Goal: Navigation & Orientation: Find specific page/section

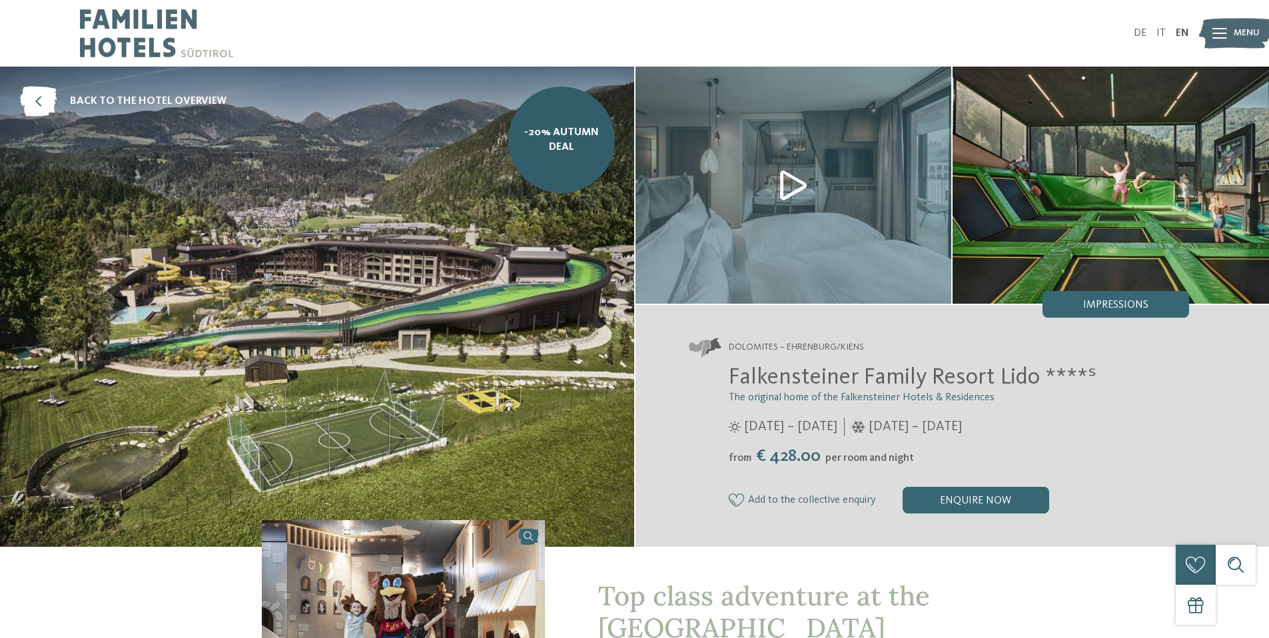
click at [1231, 38] on img at bounding box center [1235, 33] width 73 height 37
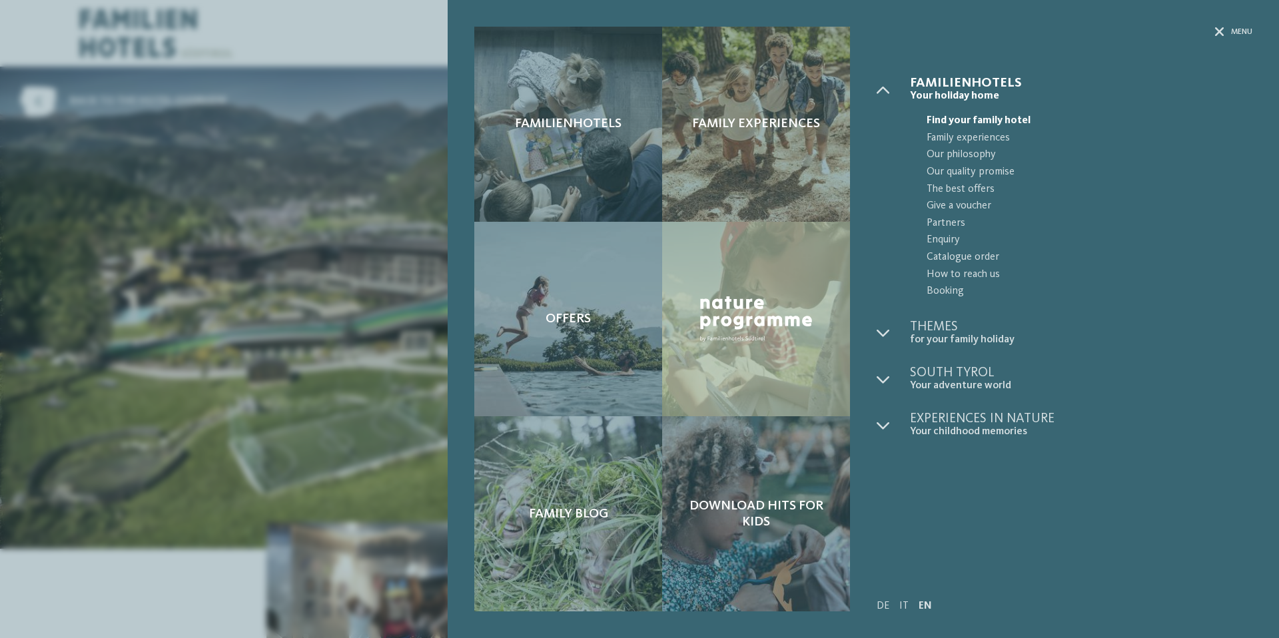
click at [394, 35] on div "Familienhotels Family experiences Offers" at bounding box center [639, 319] width 1279 height 638
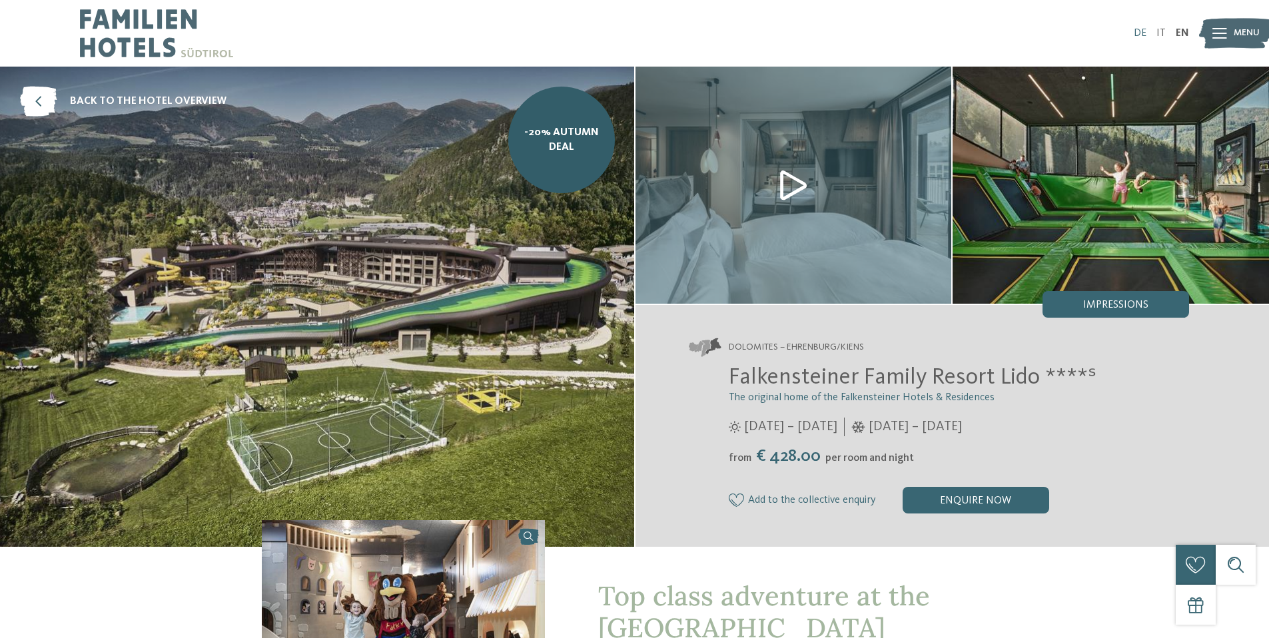
click at [1143, 31] on link "DE" at bounding box center [1139, 33] width 13 height 11
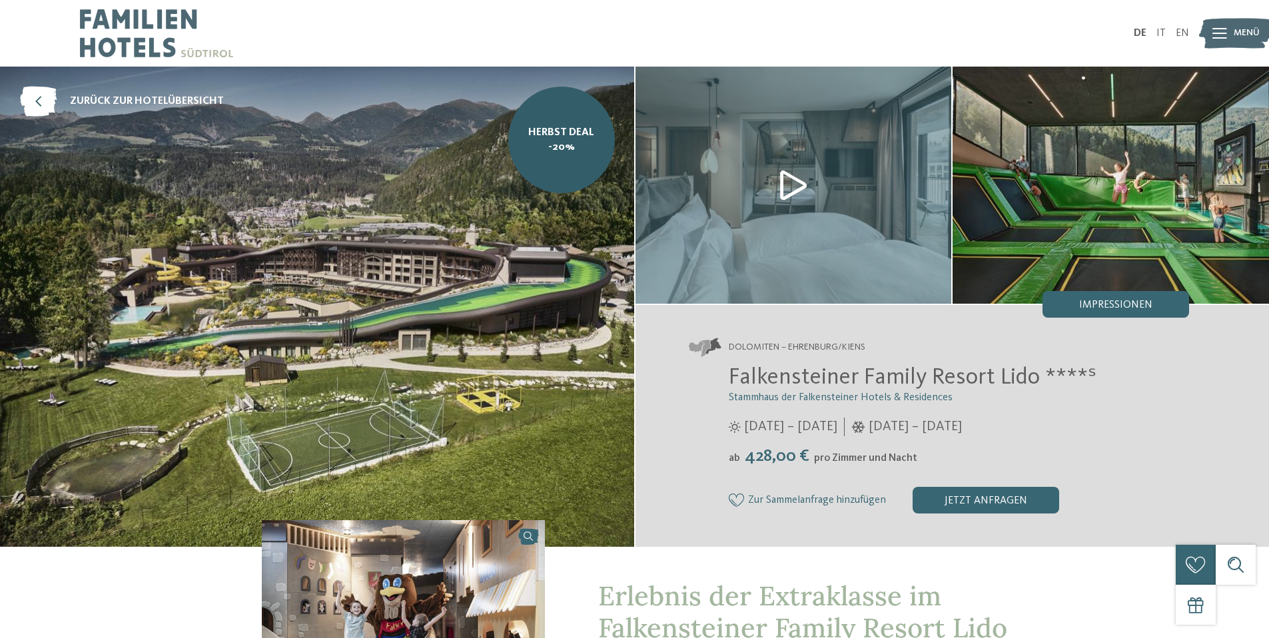
click at [1257, 32] on span "Menü" at bounding box center [1246, 33] width 26 height 13
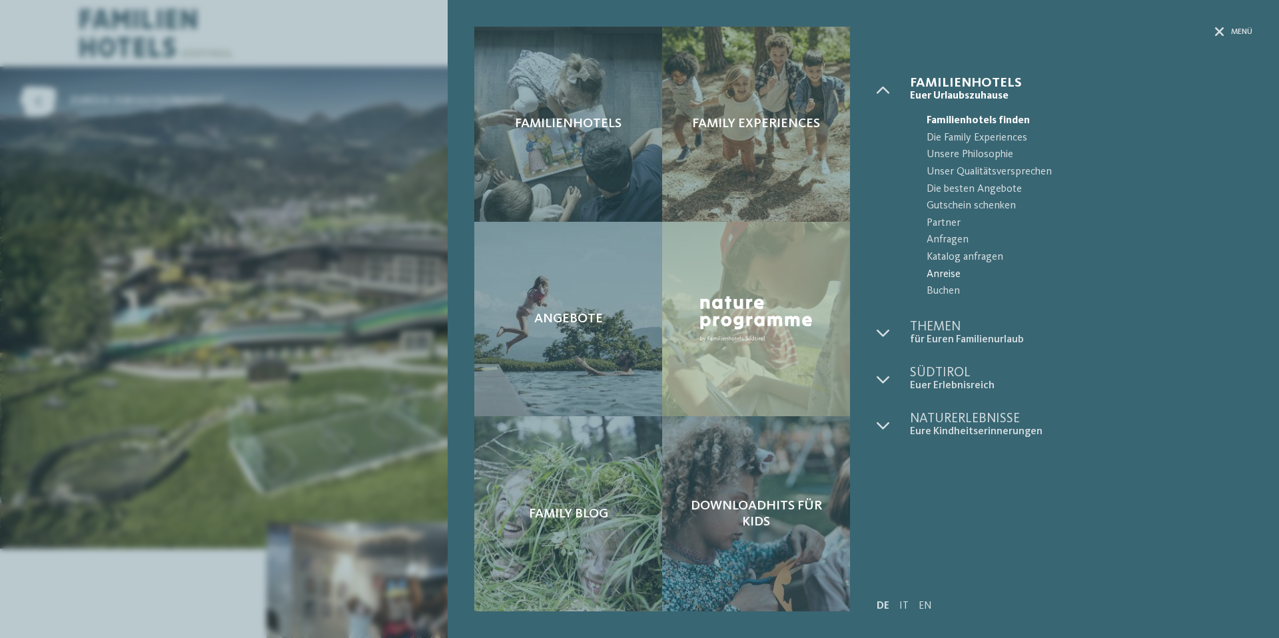
click at [944, 278] on span "Anreise" at bounding box center [1089, 274] width 326 height 17
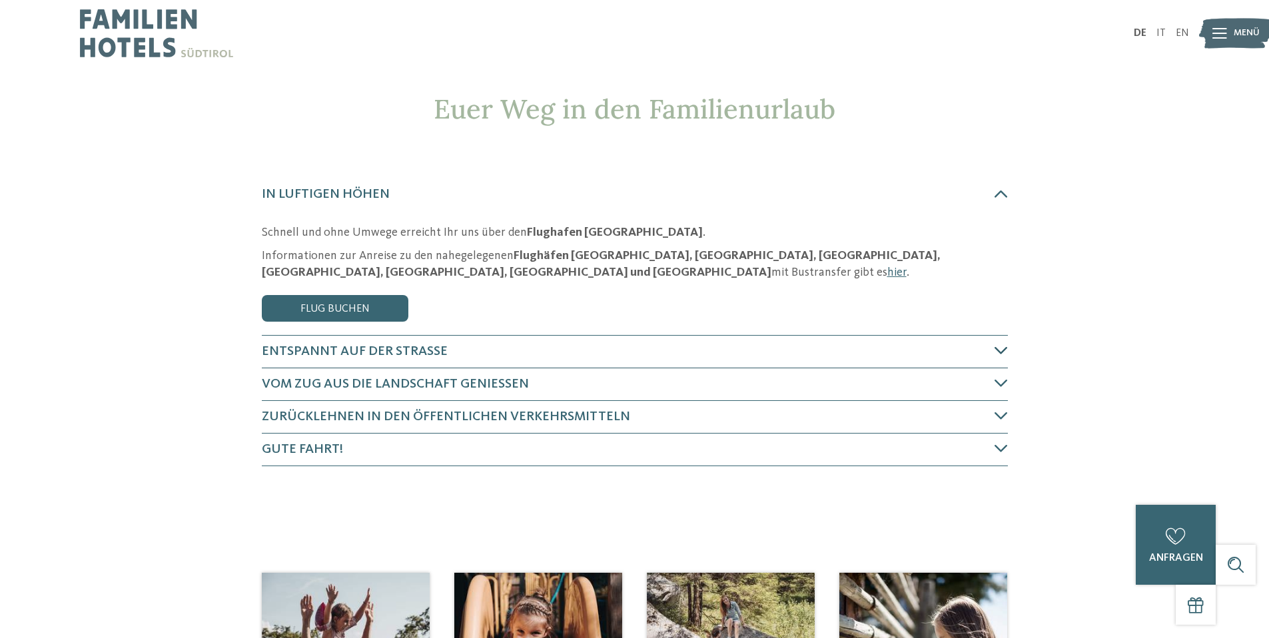
click at [1002, 354] on icon at bounding box center [1000, 350] width 13 height 13
